Goal: Navigation & Orientation: Find specific page/section

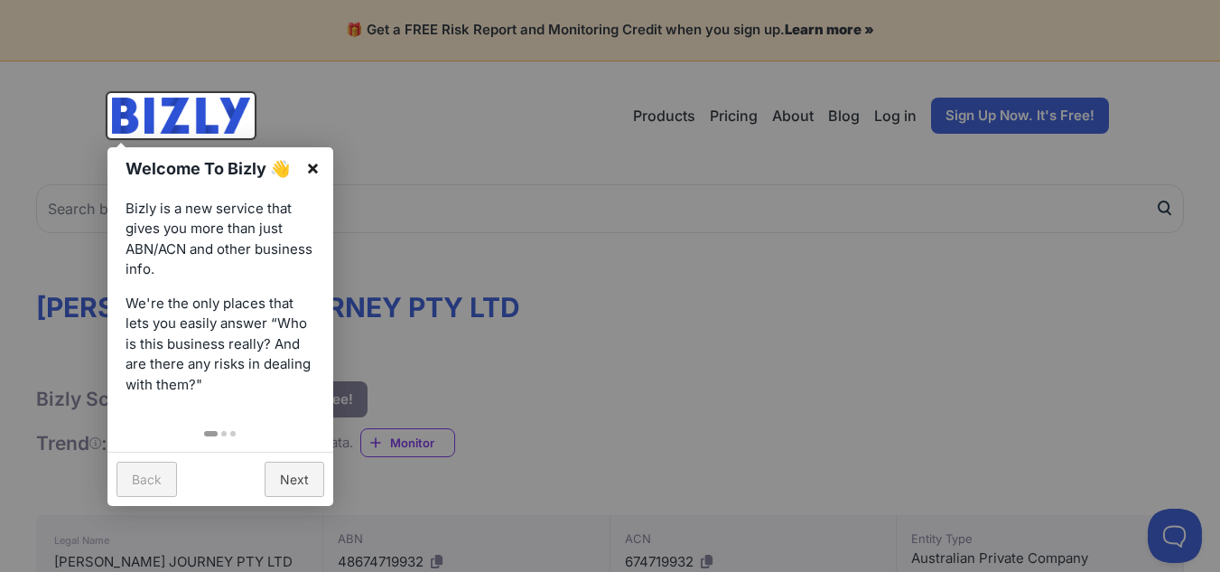
click at [310, 170] on link "×" at bounding box center [313, 167] width 41 height 41
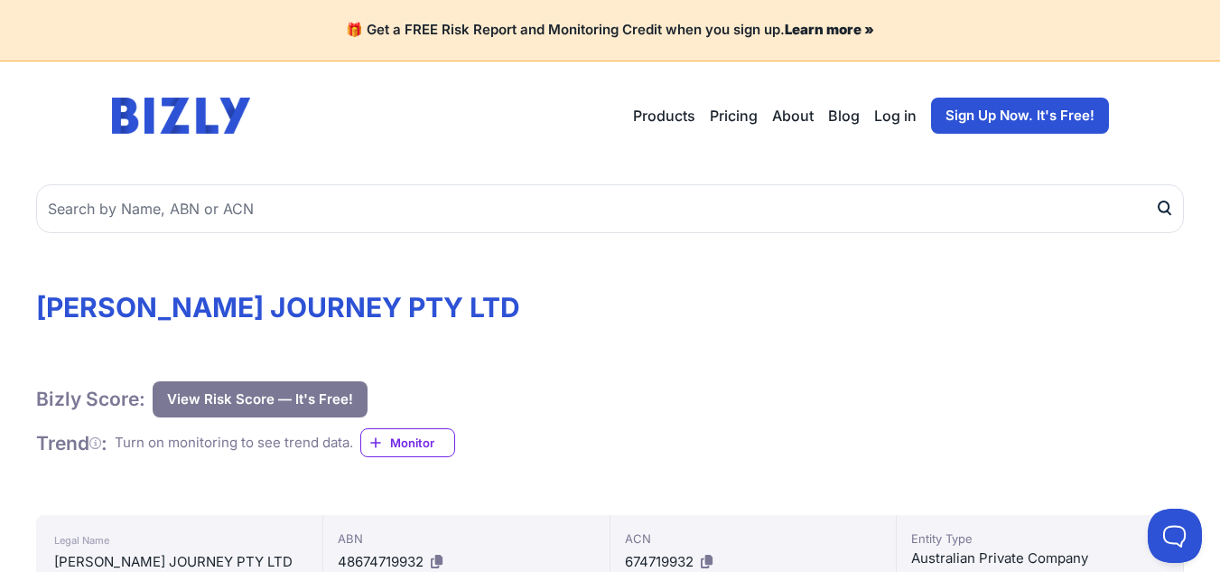
click at [808, 115] on link "About" at bounding box center [793, 116] width 42 height 22
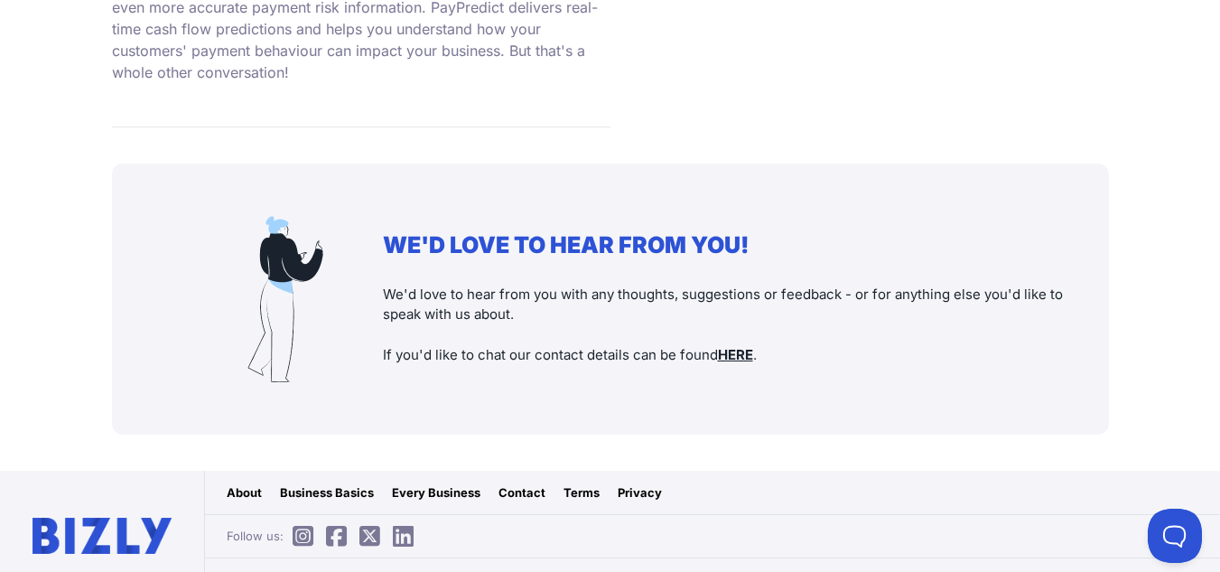
scroll to position [1848, 0]
